Goal: Task Accomplishment & Management: Manage account settings

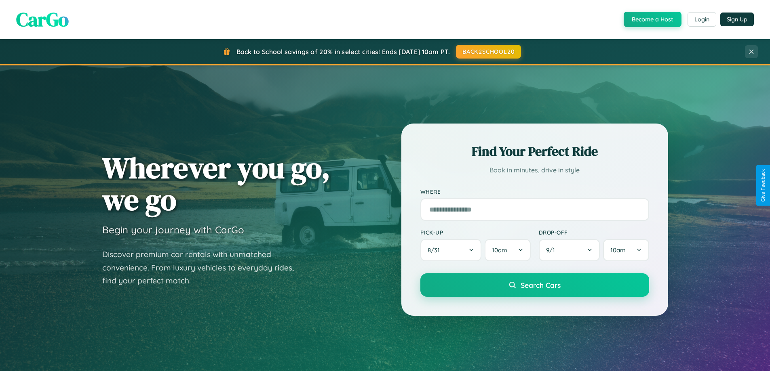
scroll to position [1555, 0]
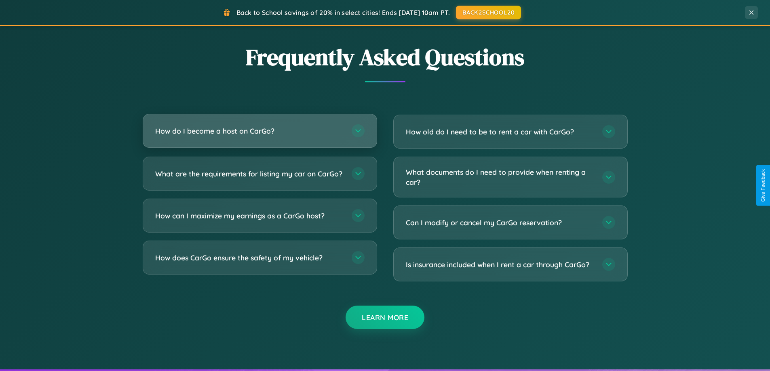
click at [260, 131] on h3 "How do I become a host on CarGo?" at bounding box center [249, 131] width 188 height 10
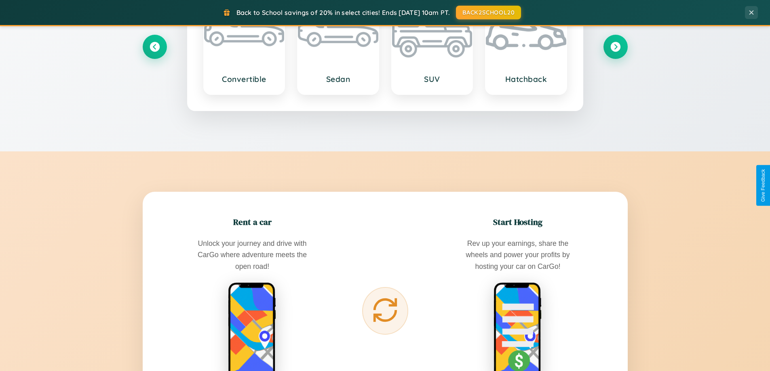
scroll to position [0, 0]
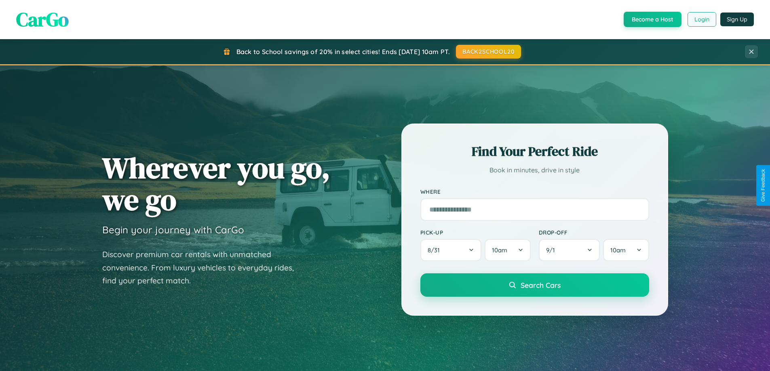
click at [701, 19] on button "Login" at bounding box center [702, 19] width 29 height 15
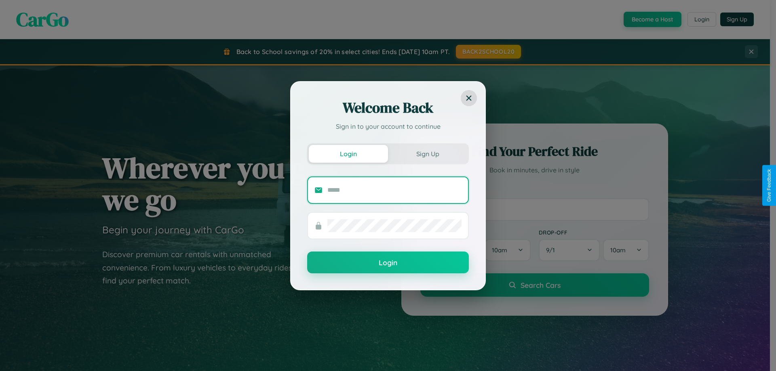
click at [395, 190] on input "text" at bounding box center [394, 190] width 134 height 13
type input "**********"
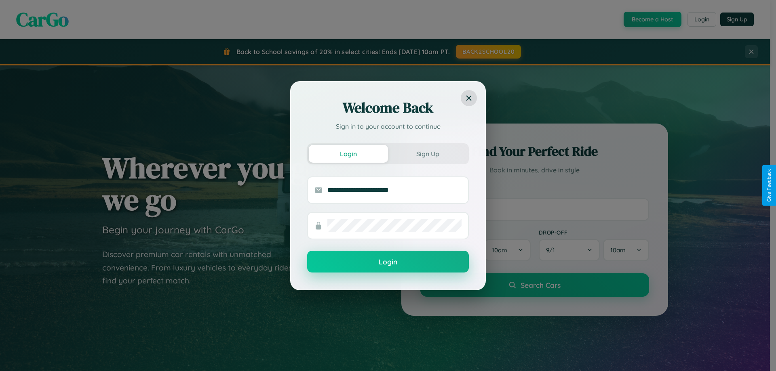
click at [388, 262] on button "Login" at bounding box center [388, 262] width 162 height 22
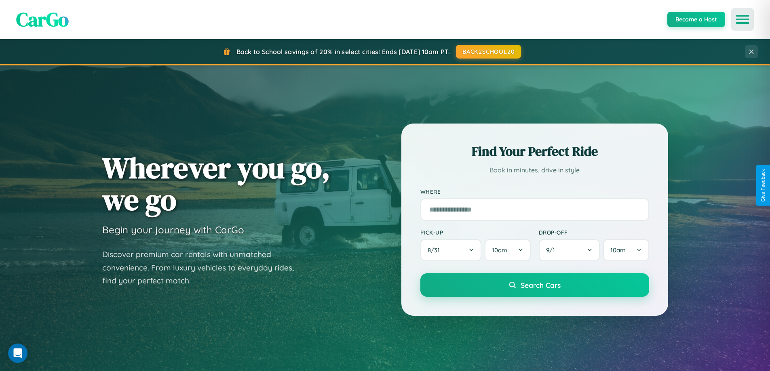
click at [743, 19] on icon "Open menu" at bounding box center [743, 19] width 12 height 7
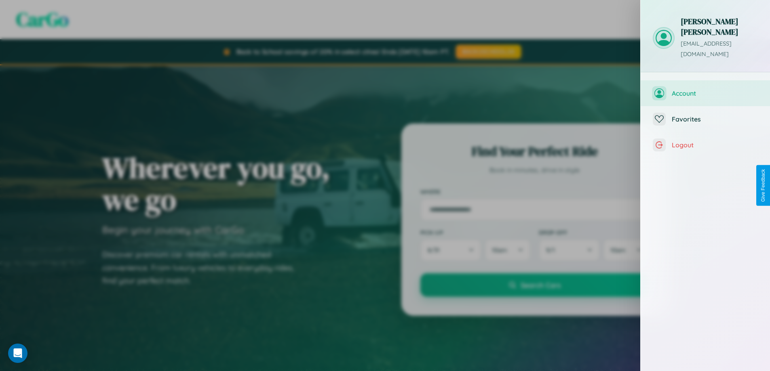
click at [705, 89] on span "Account" at bounding box center [715, 93] width 86 height 8
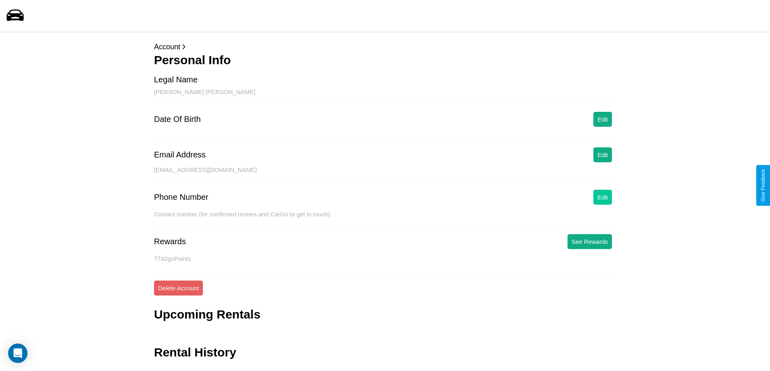
click at [603, 197] on button "Edit" at bounding box center [602, 197] width 19 height 15
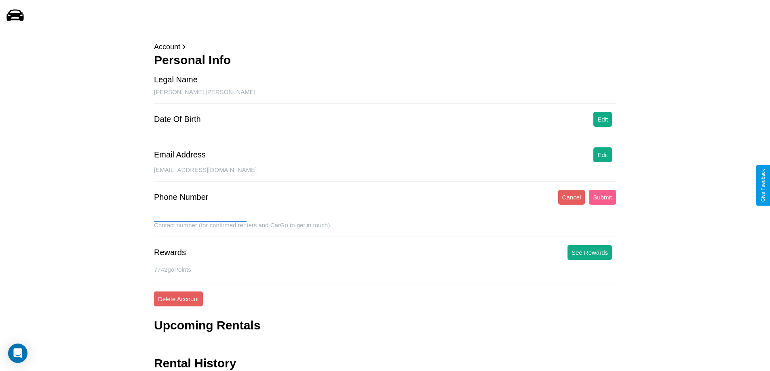
click at [200, 215] on input "text" at bounding box center [200, 215] width 93 height 13
type input "**********"
click at [602, 197] on button "Submit" at bounding box center [602, 197] width 27 height 15
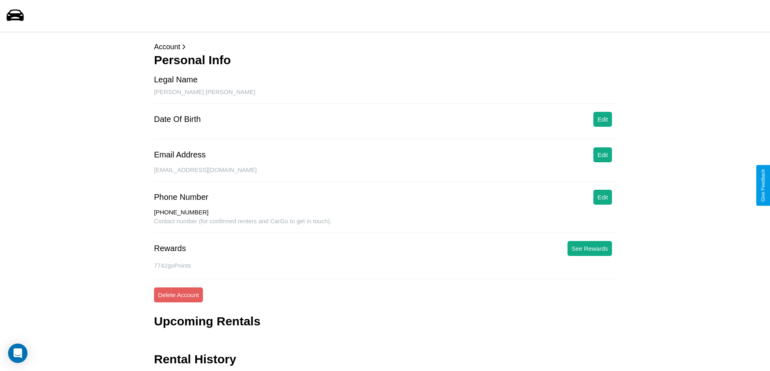
scroll to position [26, 0]
